Goal: Find specific page/section: Find specific page/section

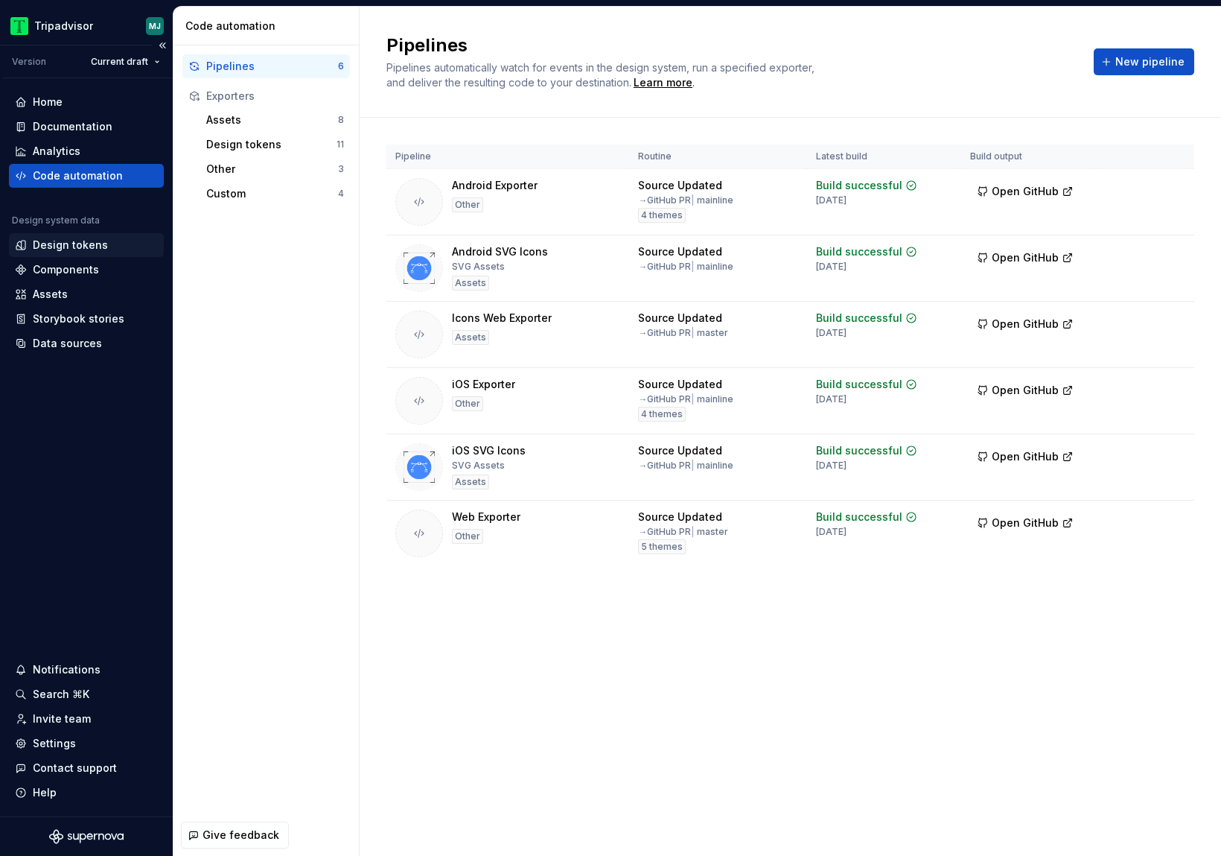
click at [101, 244] on div "Design tokens" at bounding box center [70, 245] width 75 height 15
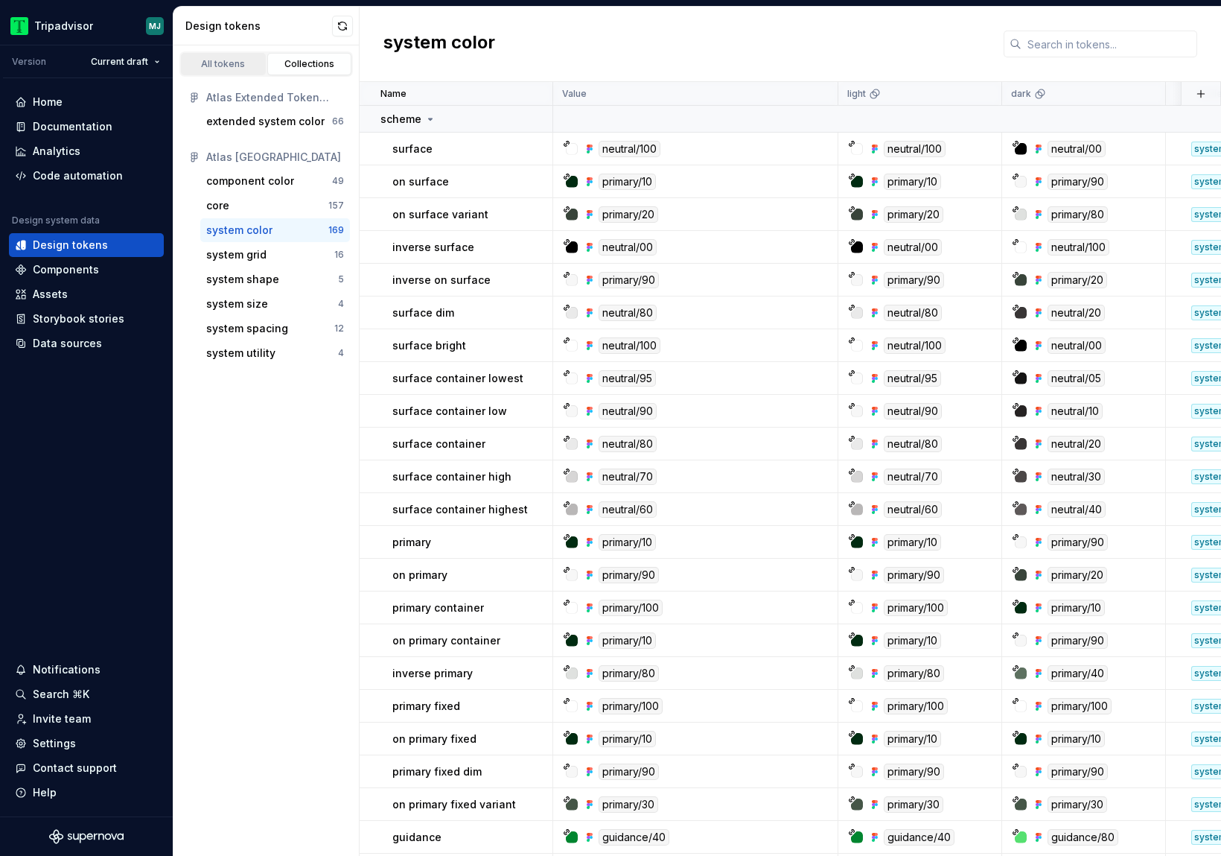
click at [235, 58] on div "All tokens" at bounding box center [223, 64] width 74 height 12
